Goal: Information Seeking & Learning: Learn about a topic

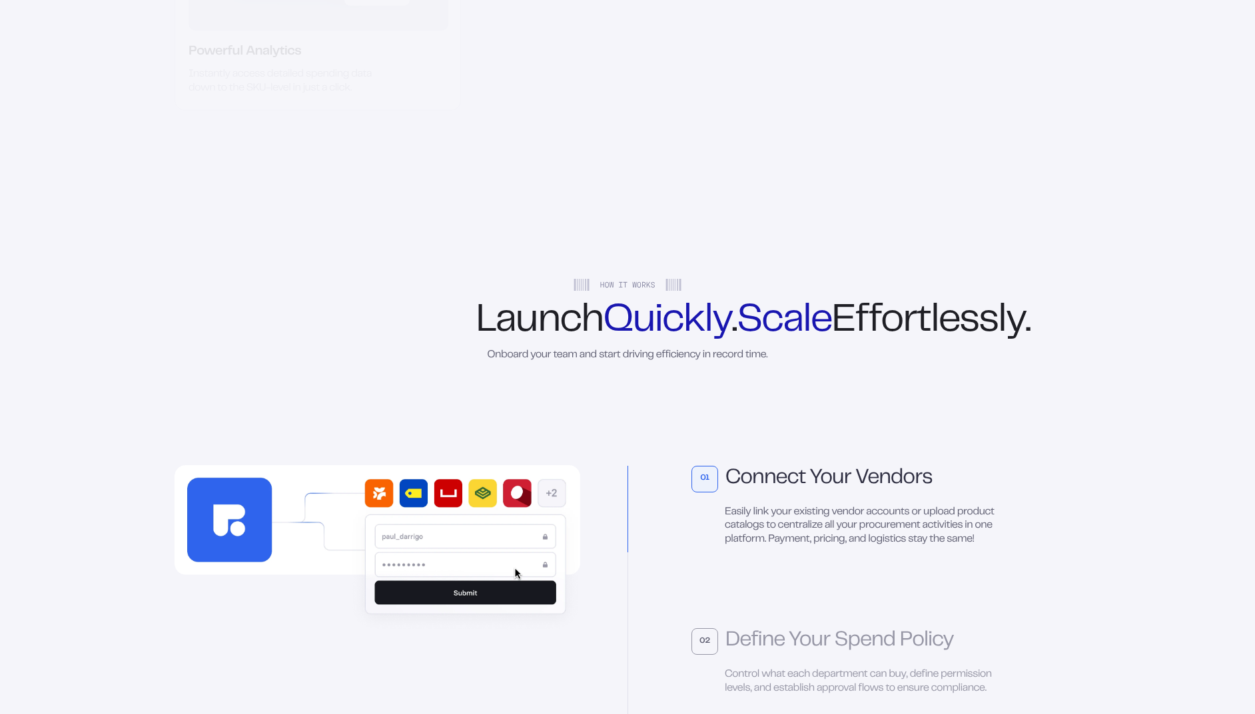
scroll to position [6359, 0]
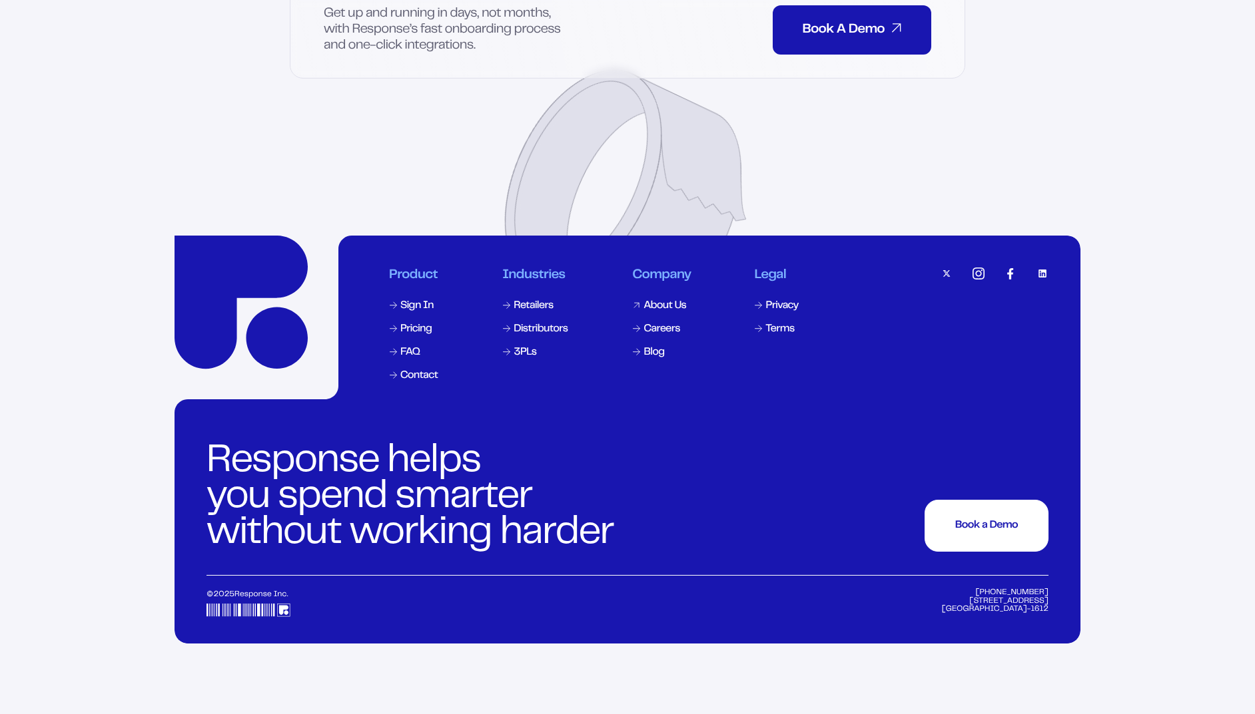
click at [647, 312] on div "About Us" at bounding box center [664, 306] width 43 height 11
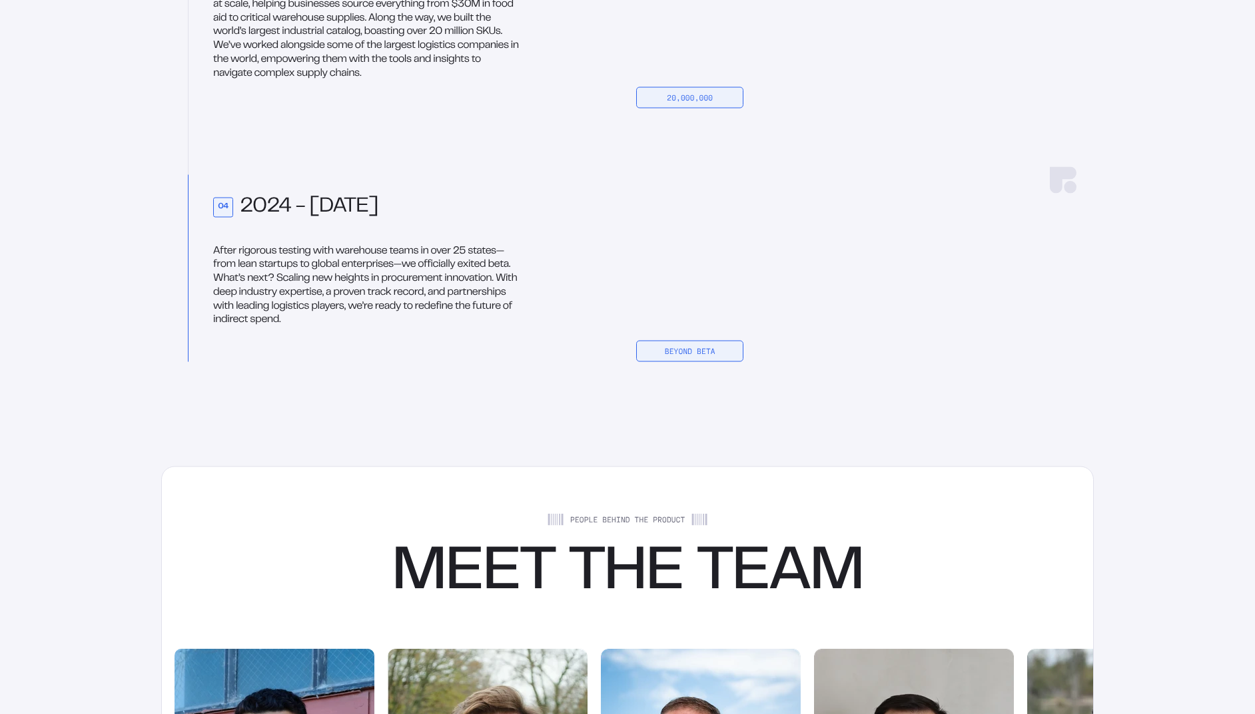
scroll to position [2491, 0]
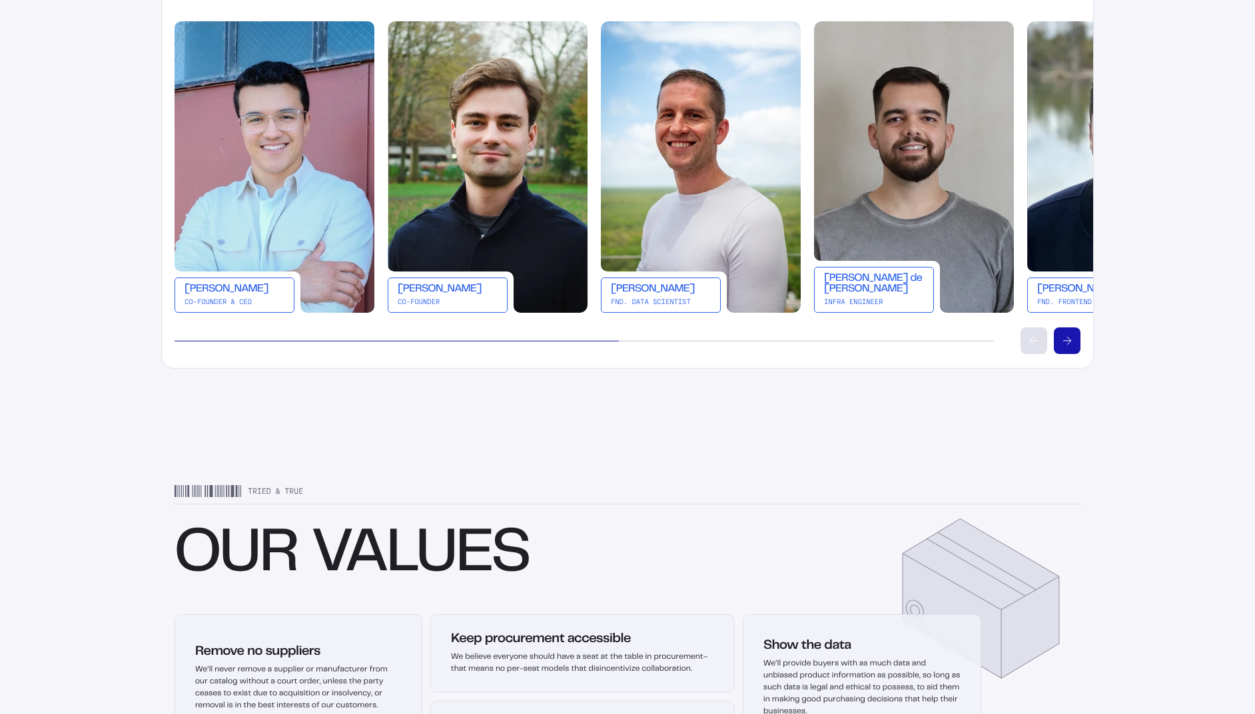
click at [1066, 343] on icon "Scroll right" at bounding box center [1067, 341] width 8 height 8
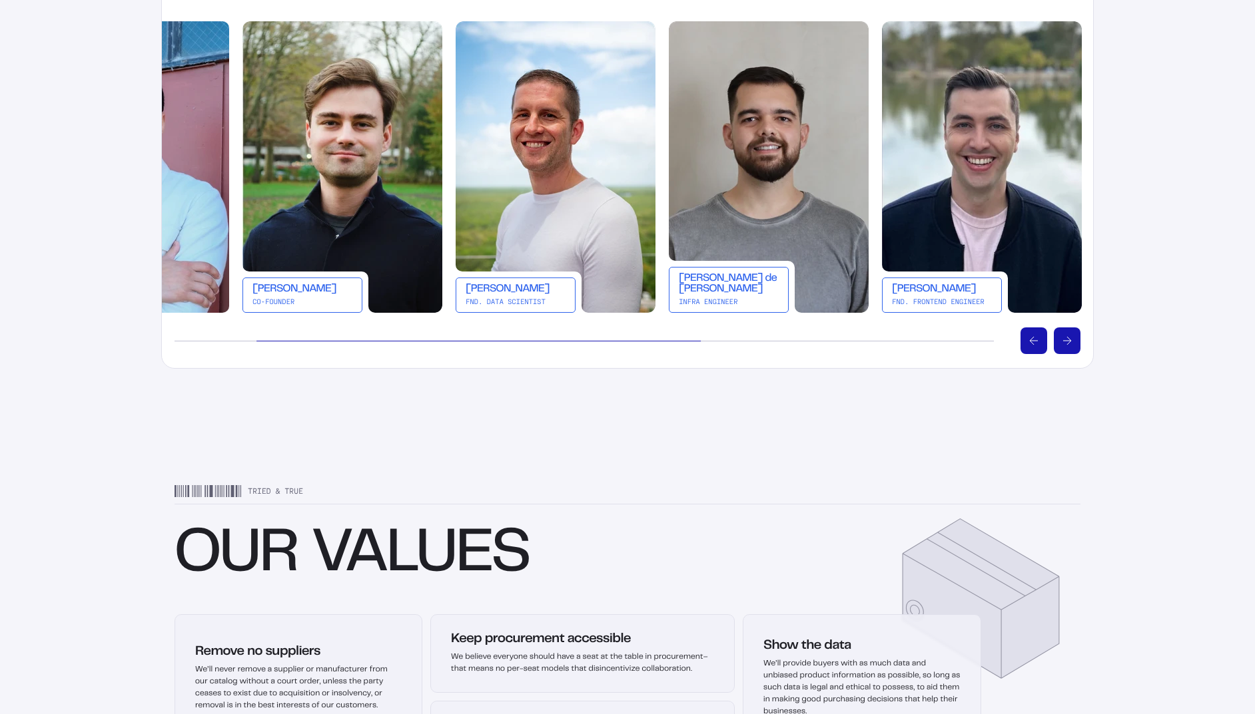
scroll to position [0, 213]
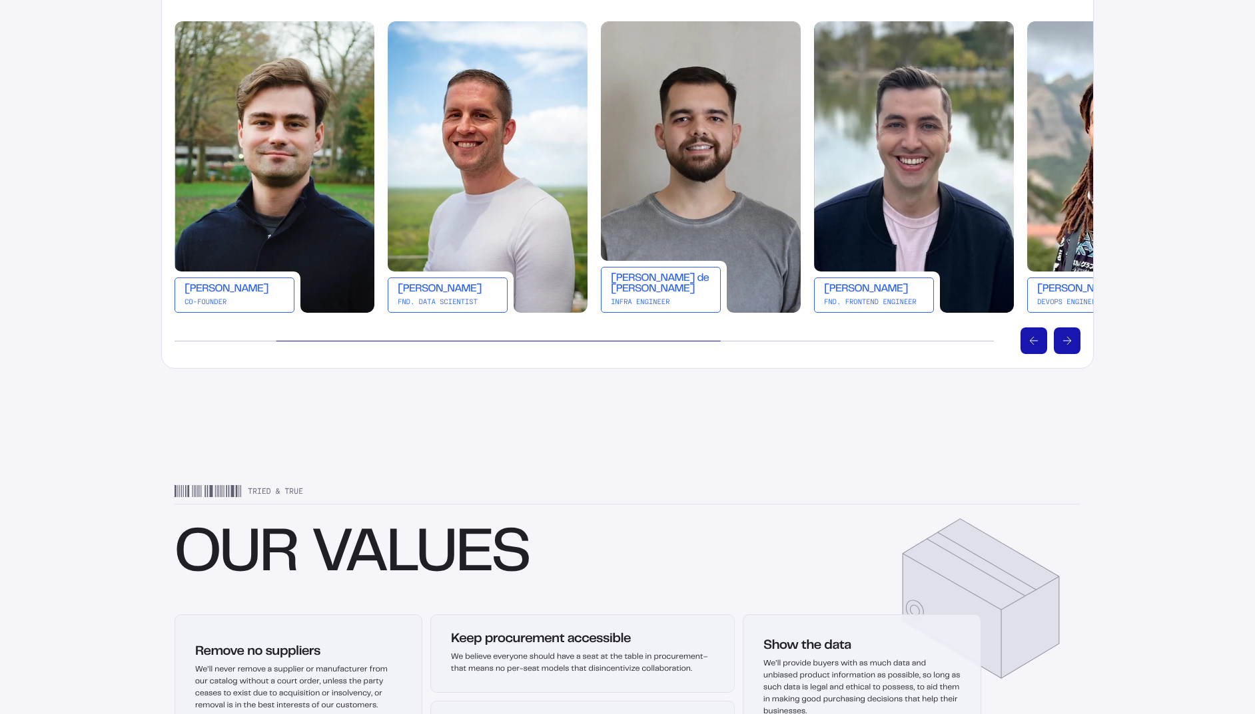
click at [1065, 341] on icon "Scroll right" at bounding box center [1067, 341] width 8 height 8
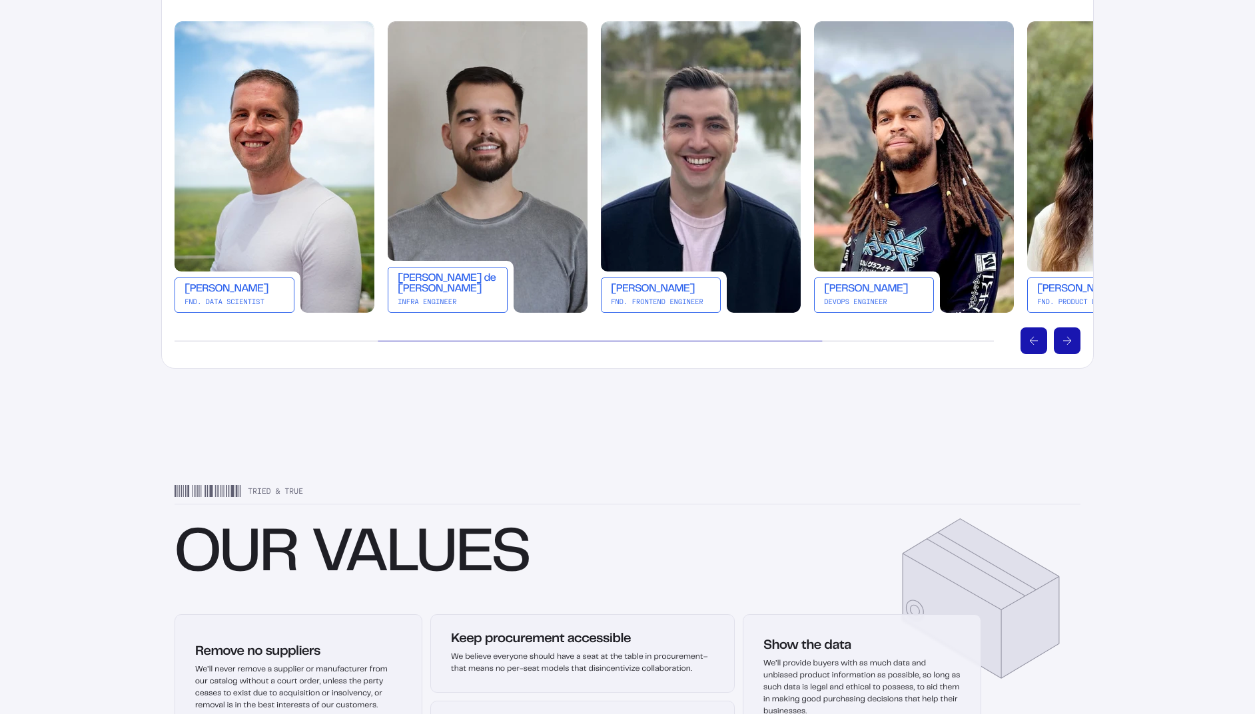
click at [1077, 342] on button "Scroll right" at bounding box center [1066, 341] width 27 height 27
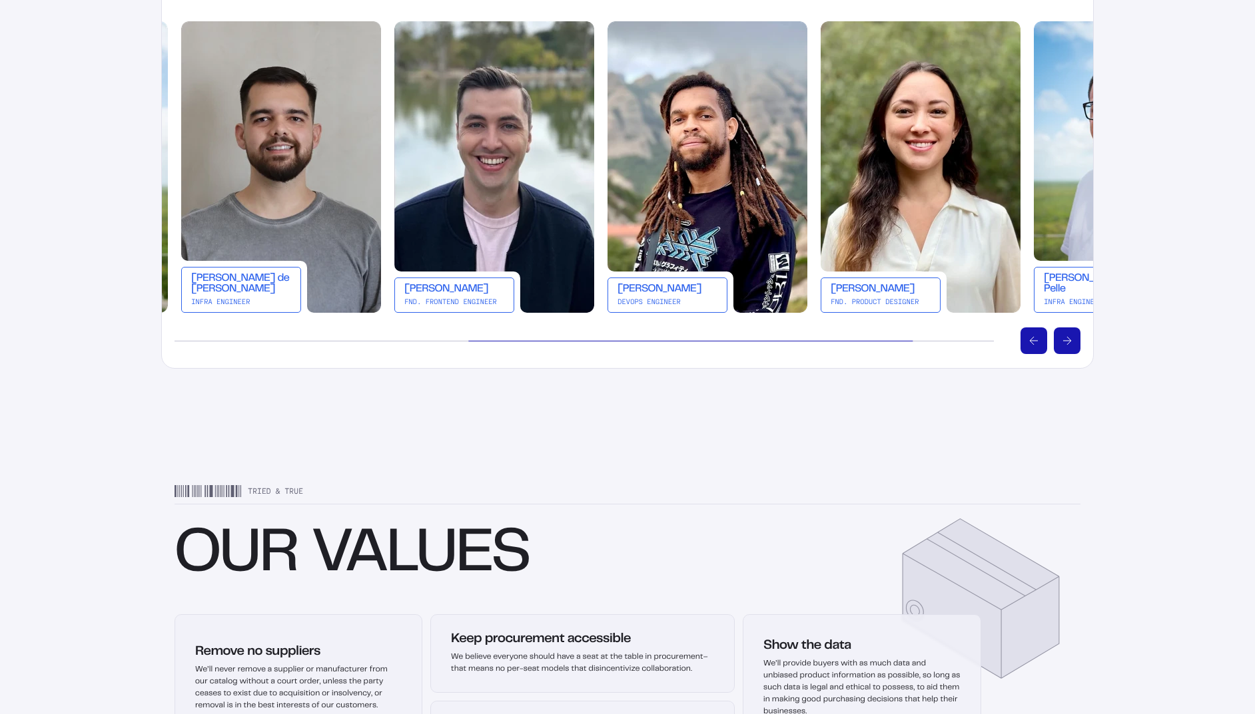
scroll to position [0, 639]
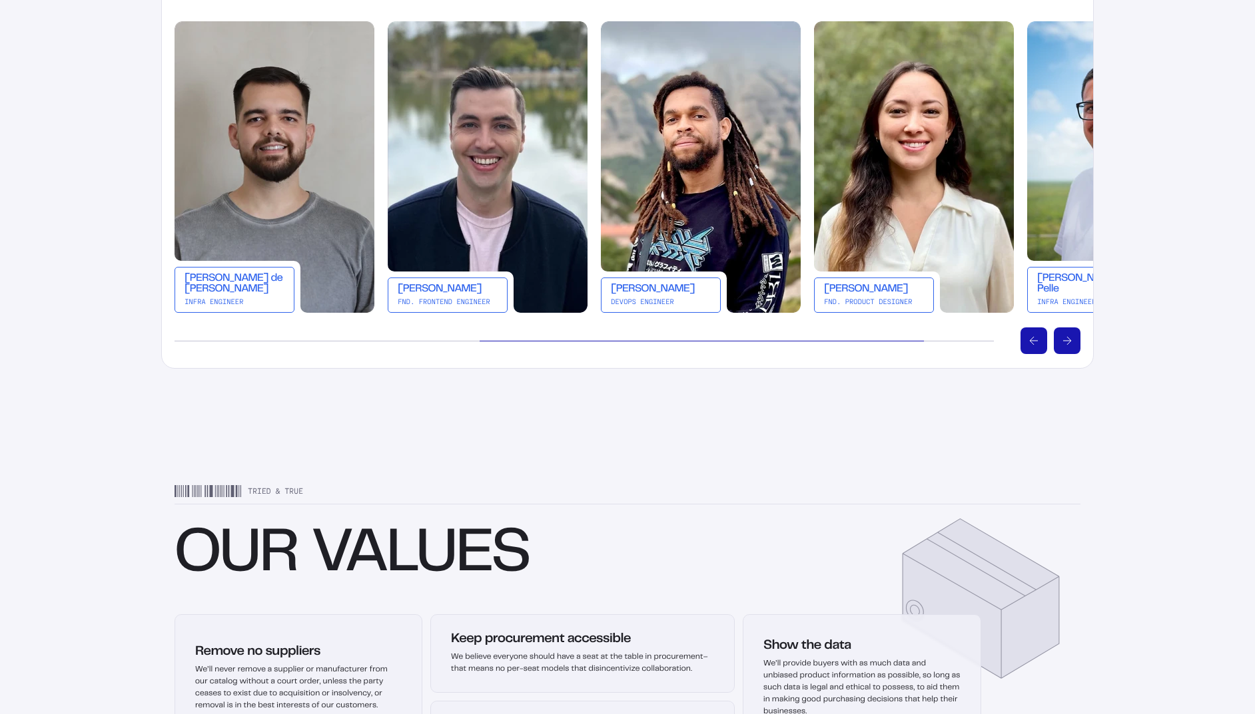
click at [1062, 350] on button "Scroll right" at bounding box center [1066, 341] width 27 height 27
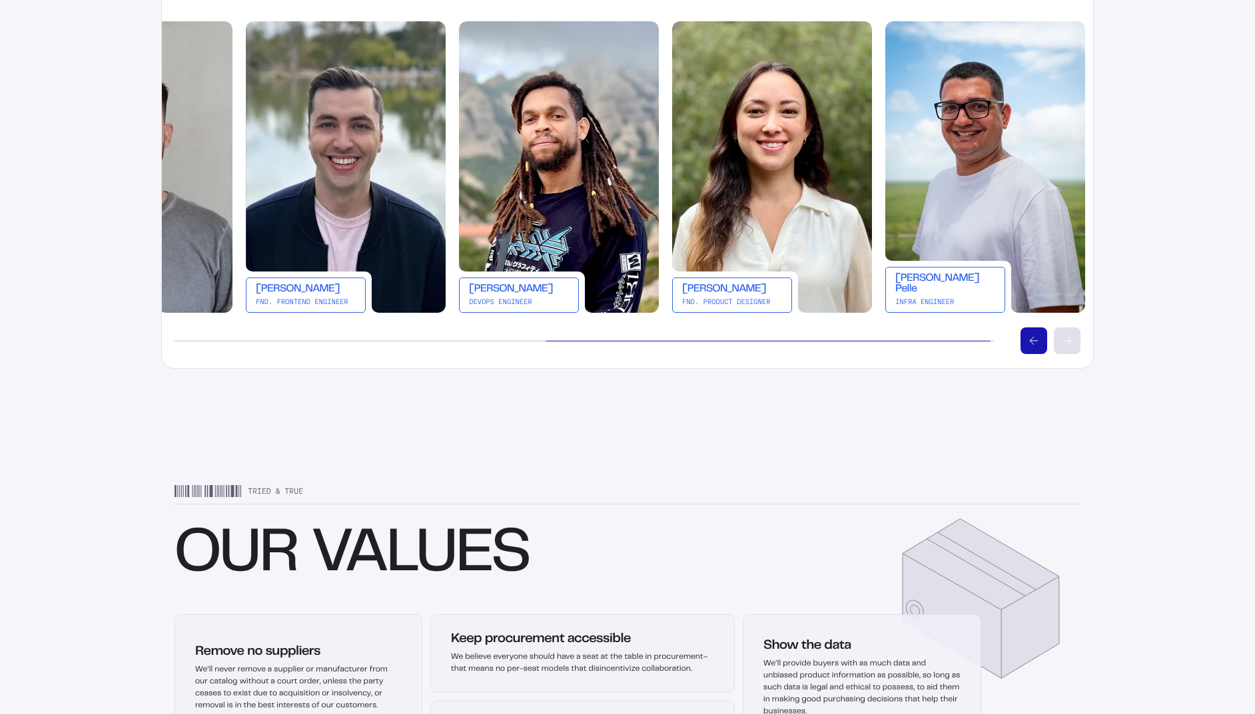
scroll to position [0, 786]
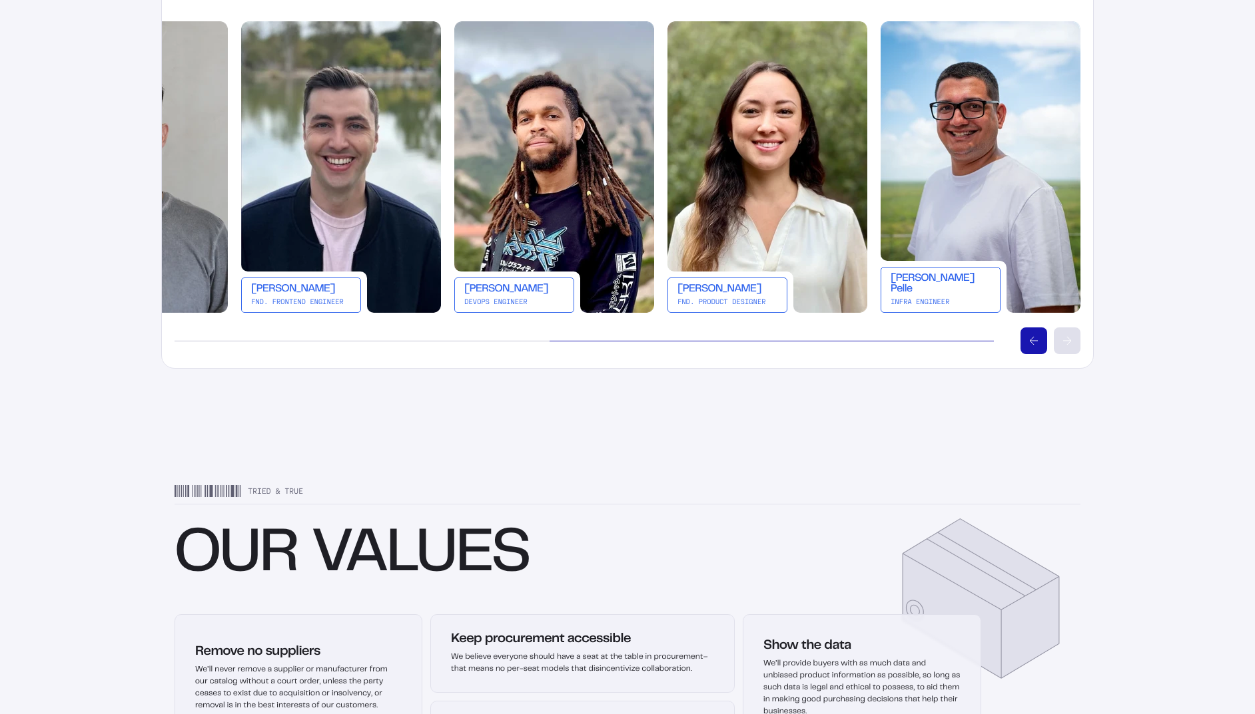
click at [1029, 341] on 415 "Scroll left" at bounding box center [1033, 341] width 9 height 0
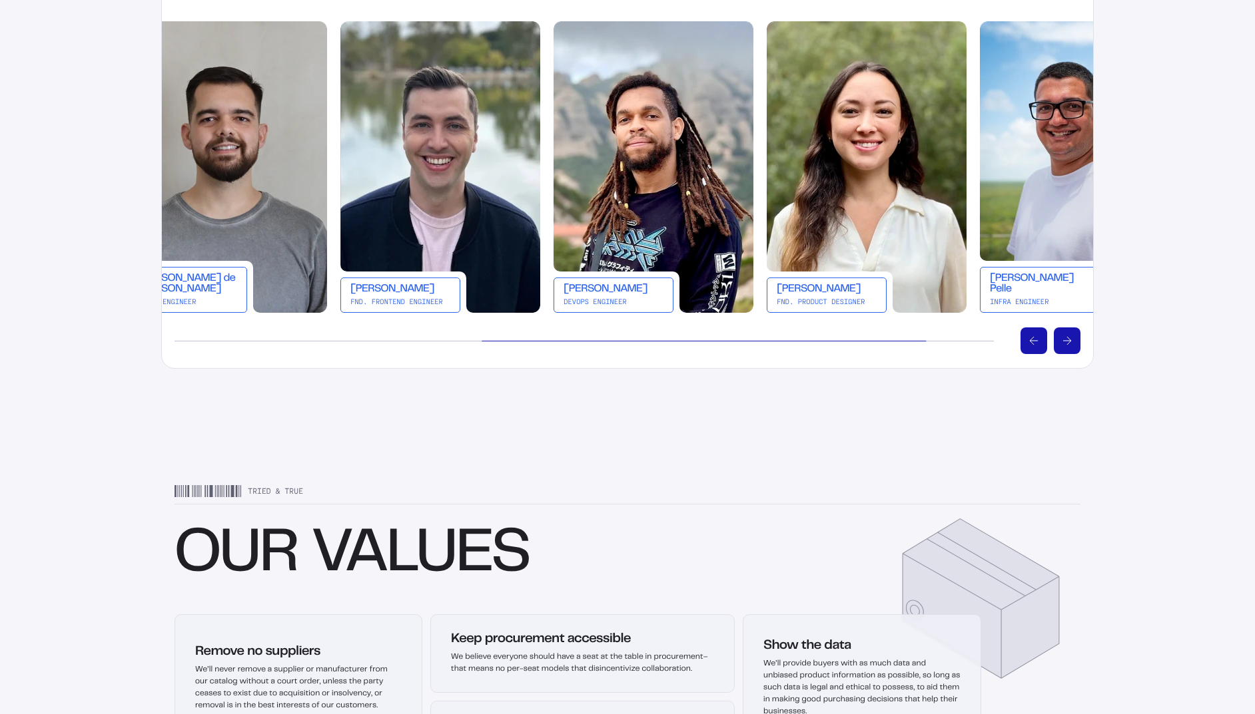
scroll to position [0, 639]
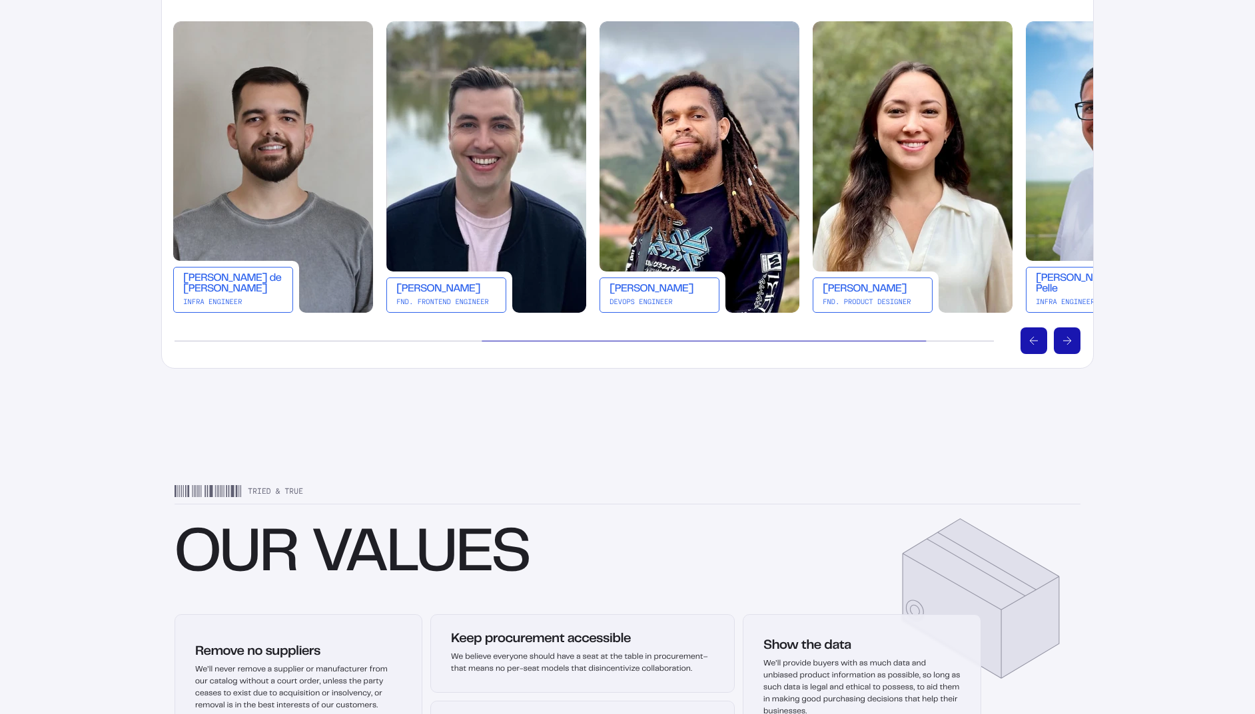
click at [1029, 340] on 414 "Scroll left" at bounding box center [1031, 341] width 4 height 8
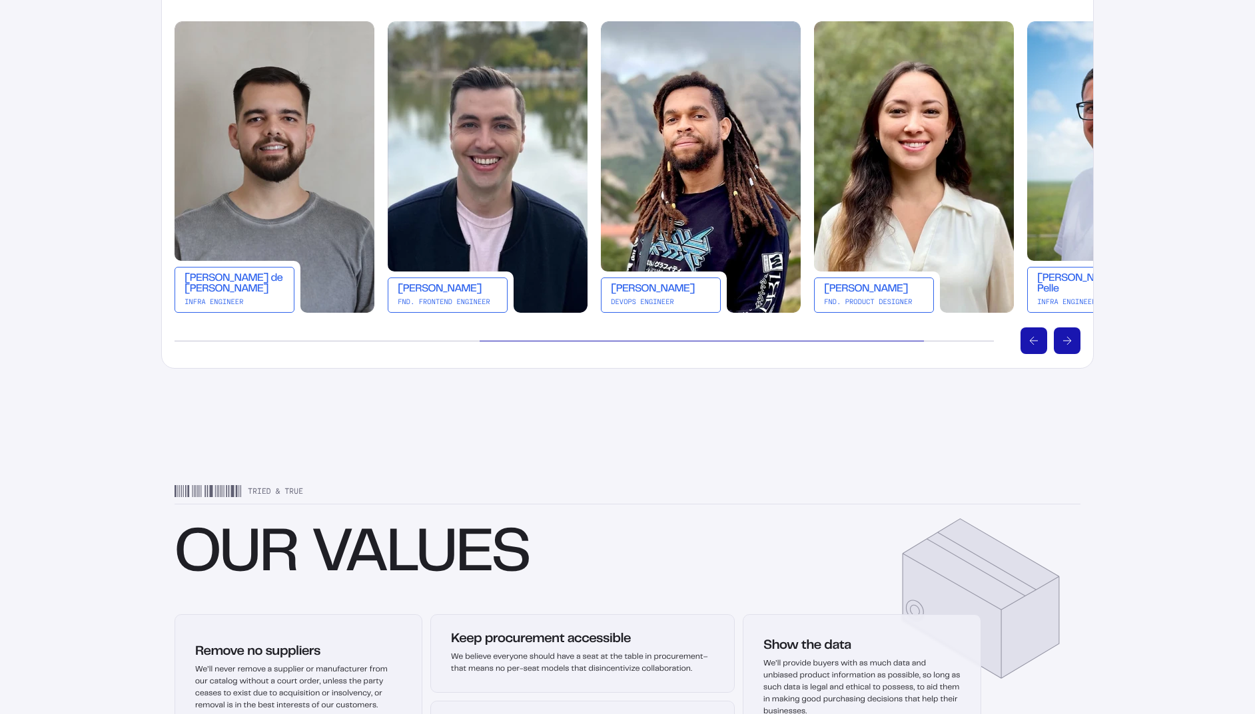
click at [1029, 340] on 414 "Scroll left" at bounding box center [1031, 341] width 4 height 8
click at [1030, 341] on 415 "Scroll left" at bounding box center [1033, 341] width 9 height 0
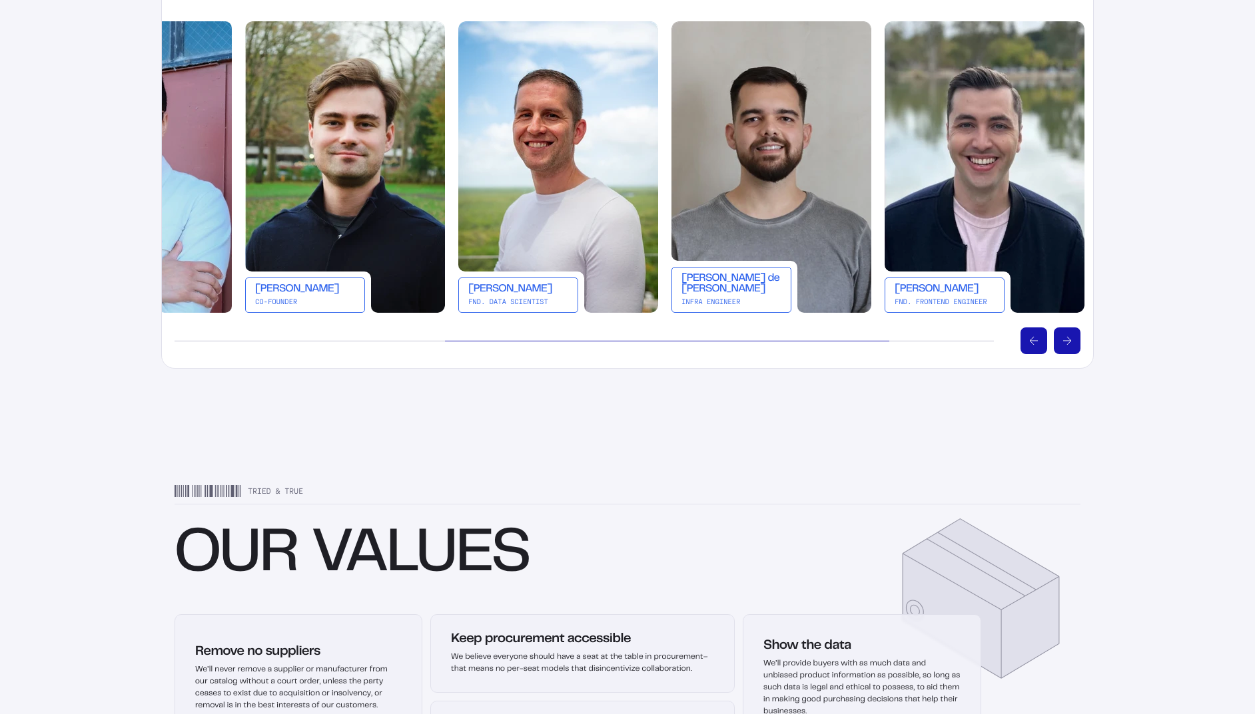
scroll to position [0, 0]
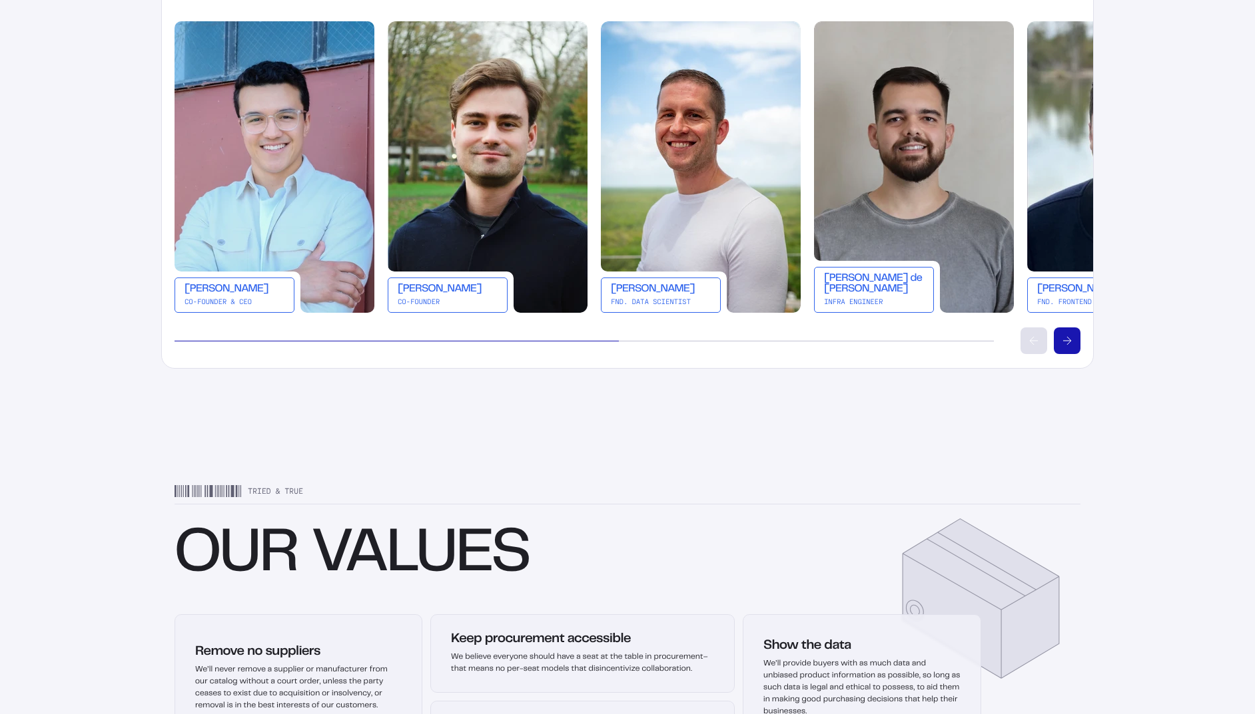
drag, startPoint x: 902, startPoint y: 340, endPoint x: 434, endPoint y: 298, distance: 470.0
click at [435, 341] on div at bounding box center [396, 341] width 444 height 1
click at [400, 292] on div "[PERSON_NAME]" at bounding box center [448, 289] width 100 height 11
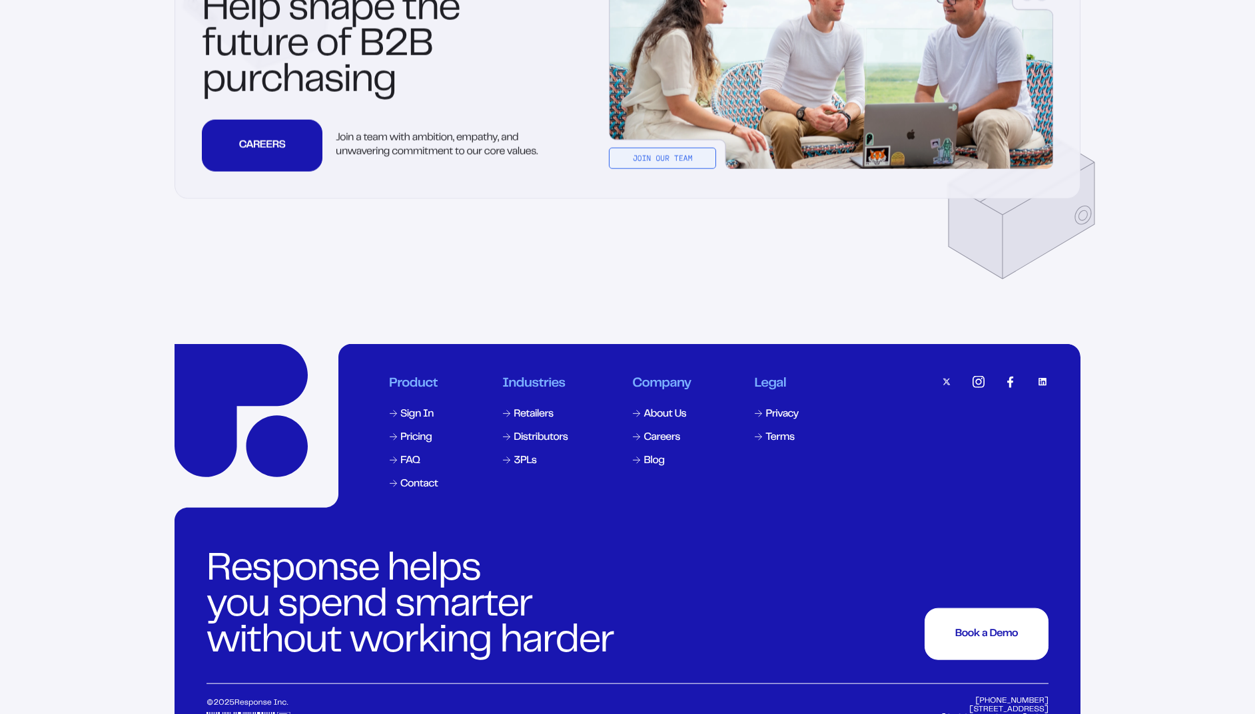
scroll to position [4232, 0]
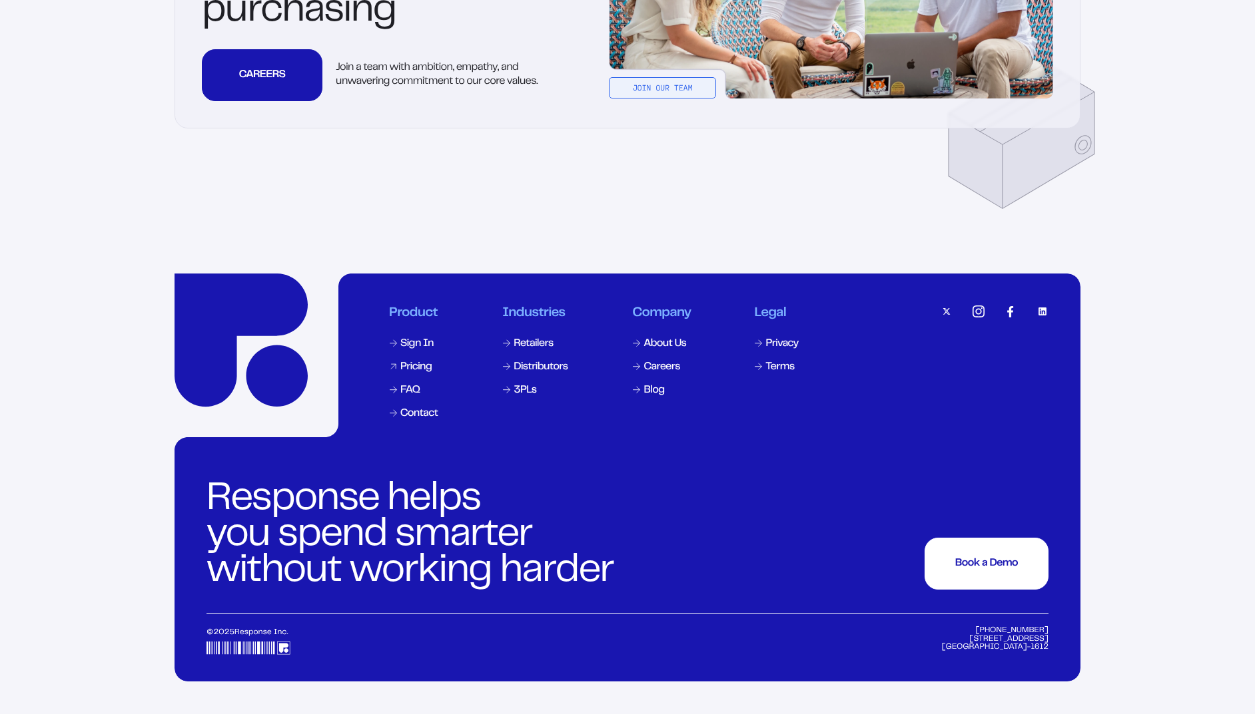
click at [416, 367] on div "Pricing" at bounding box center [415, 367] width 31 height 11
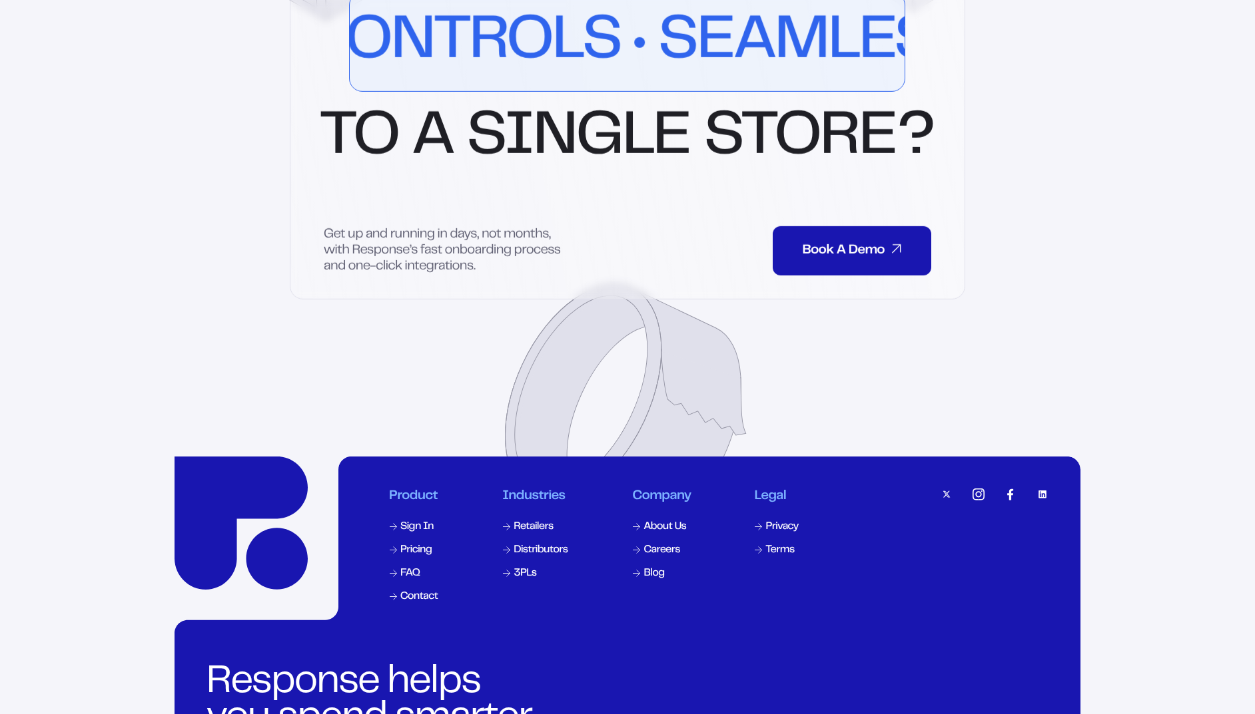
scroll to position [3194, 0]
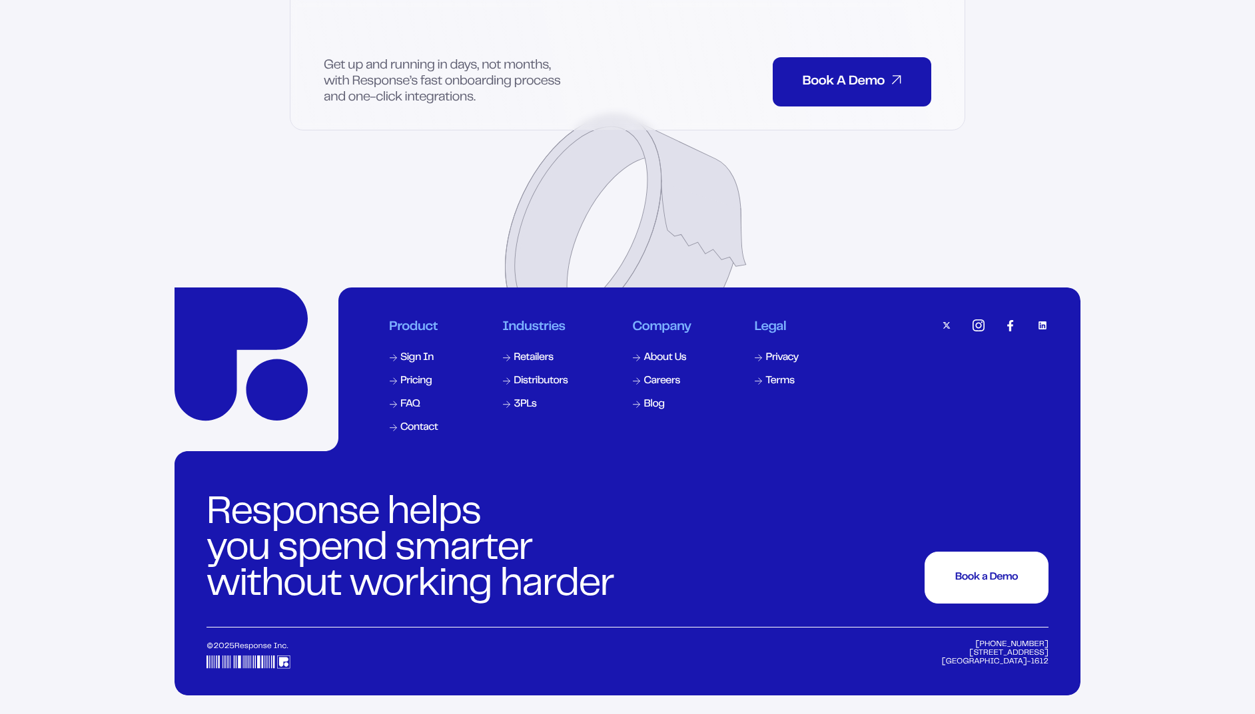
click at [1051, 311] on img at bounding box center [627, 492] width 906 height 408
